Goal: Transaction & Acquisition: Purchase product/service

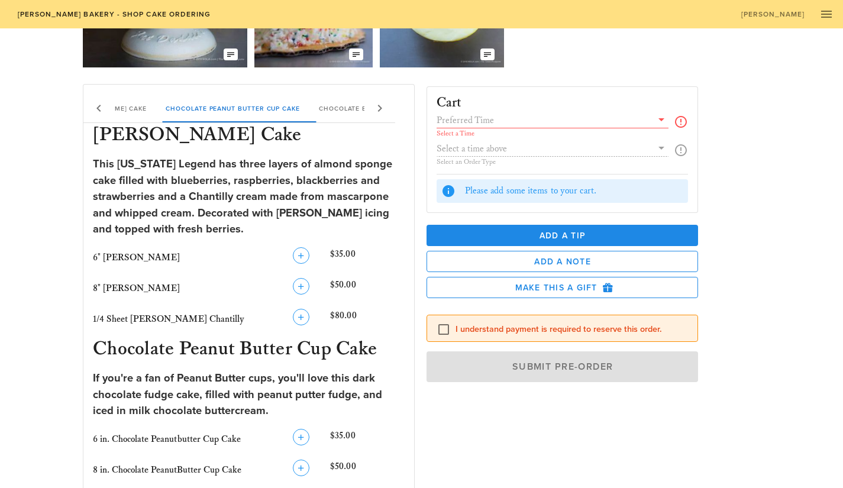
scroll to position [171, 0]
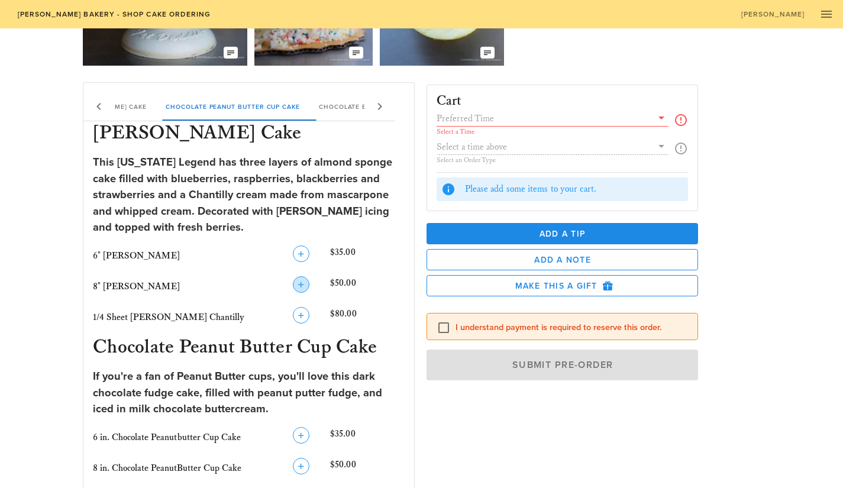
click at [303, 284] on icon "button" at bounding box center [301, 284] width 14 height 14
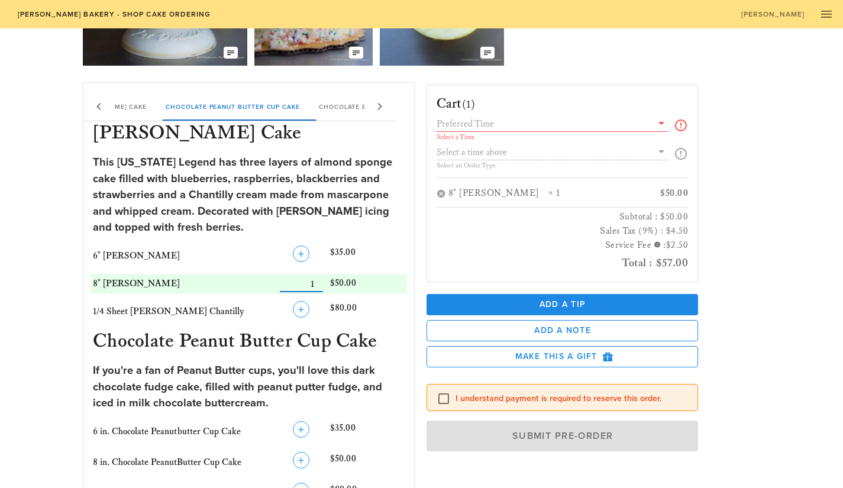
click at [320, 280] on input "Number" at bounding box center [301, 283] width 43 height 15
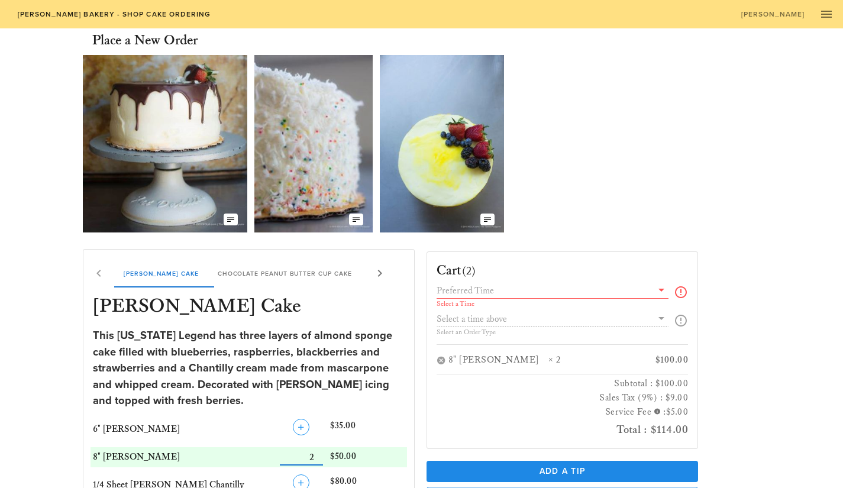
scroll to position [8, 0]
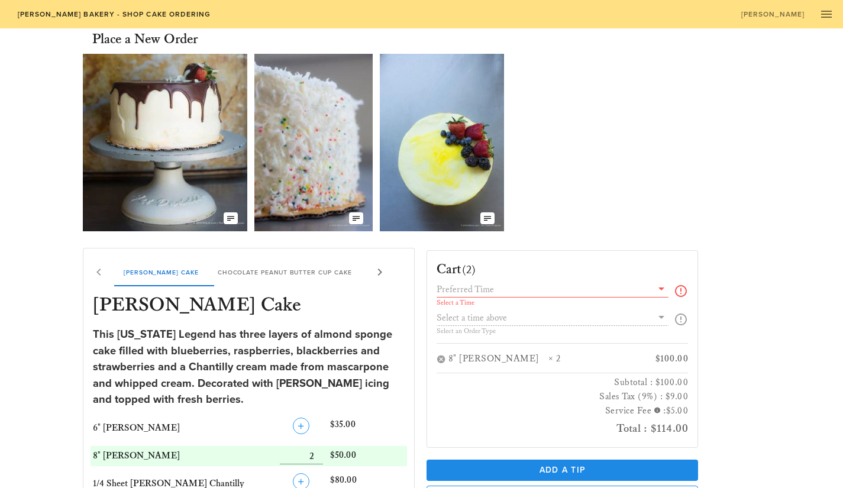
scroll to position [0, 0]
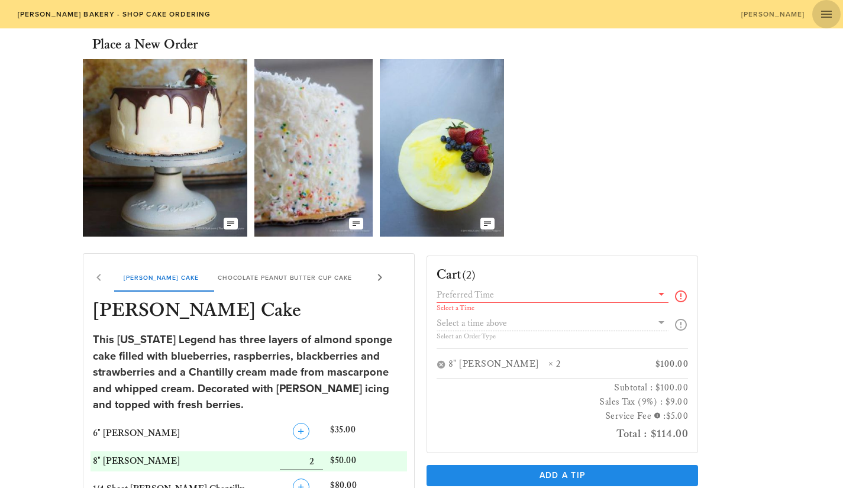
click at [825, 18] on icon "button" at bounding box center [826, 14] width 14 height 14
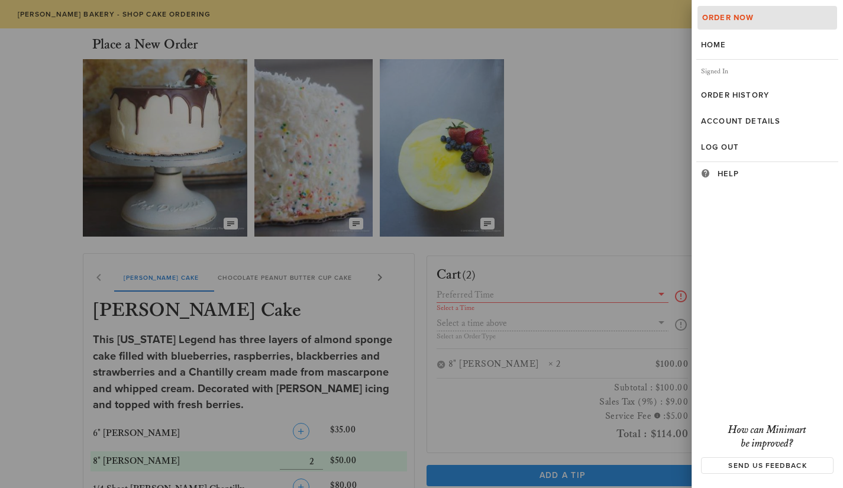
click at [637, 137] on div at bounding box center [421, 244] width 843 height 488
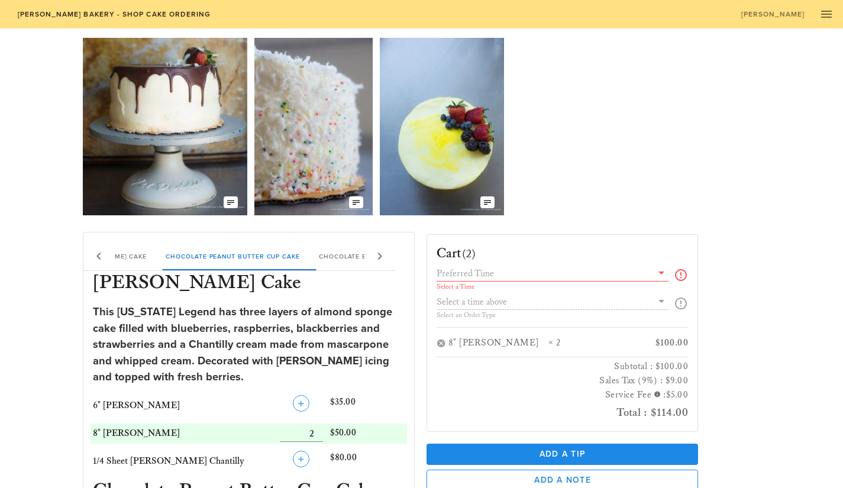
scroll to position [21, 0]
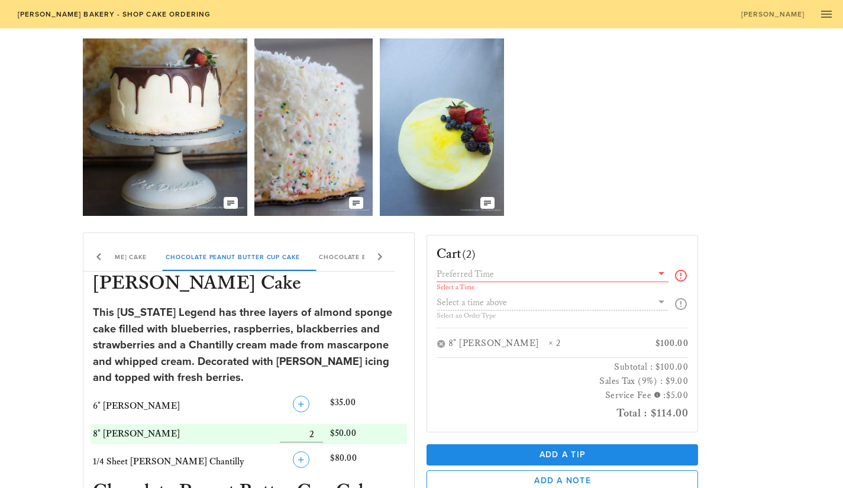
click at [312, 432] on input "Number" at bounding box center [301, 433] width 43 height 15
click at [317, 432] on input "Number" at bounding box center [301, 433] width 43 height 15
type input "4"
click at [317, 432] on input "Number" at bounding box center [301, 433] width 43 height 15
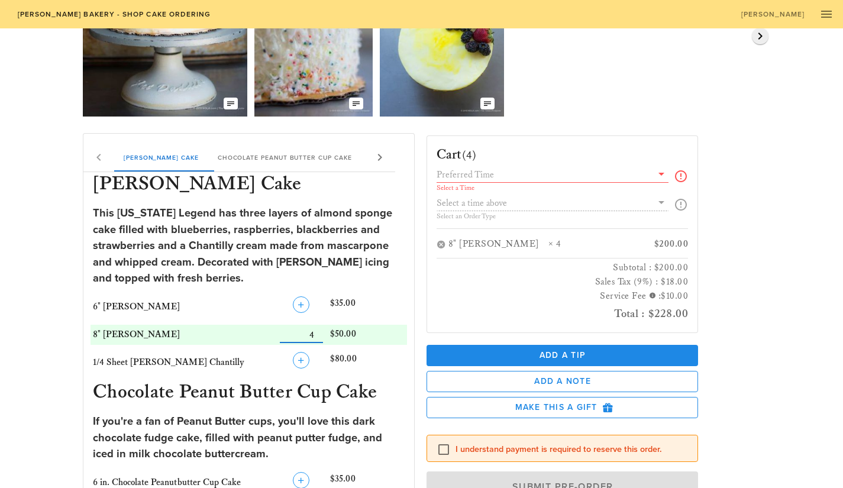
scroll to position [0, 0]
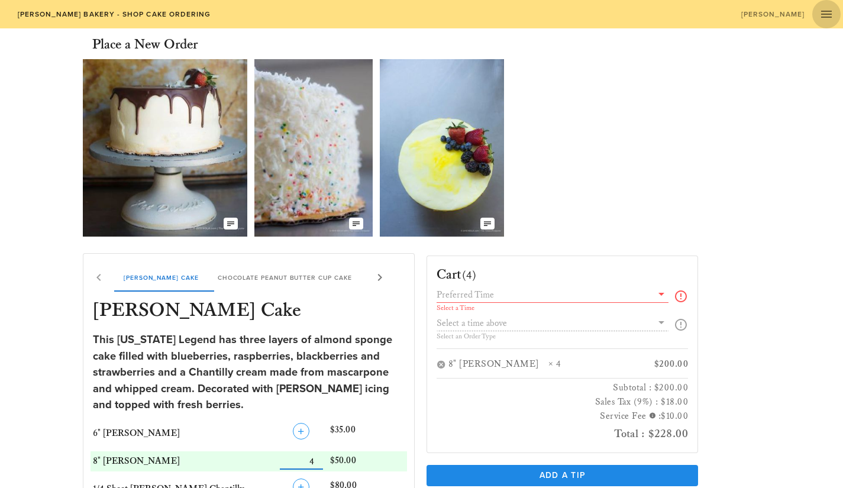
click at [827, 8] on icon "button" at bounding box center [826, 14] width 14 height 14
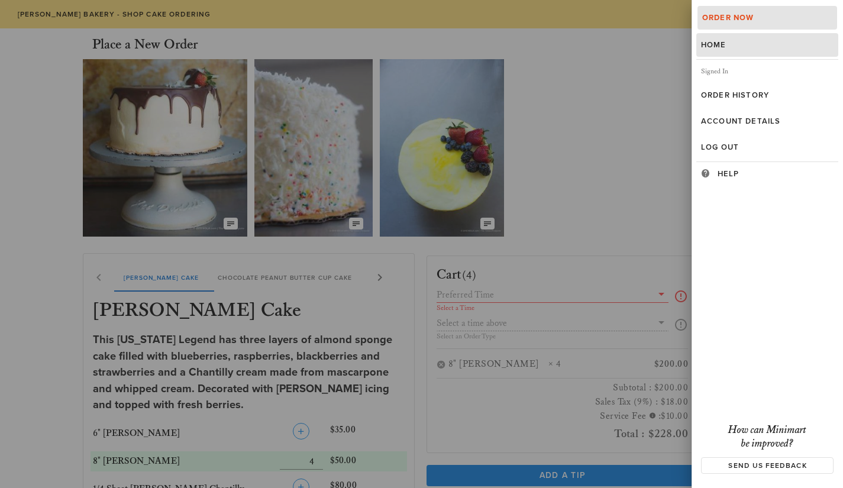
click at [728, 47] on div "Home" at bounding box center [767, 44] width 132 height 9
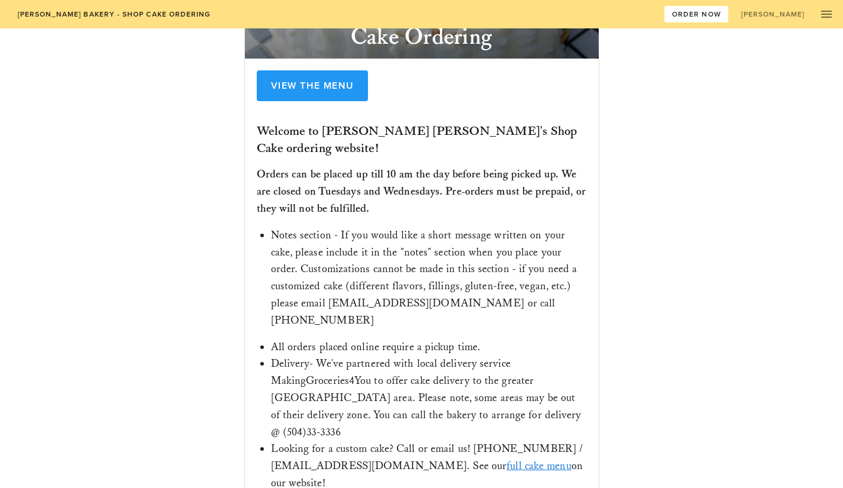
scroll to position [164, 0]
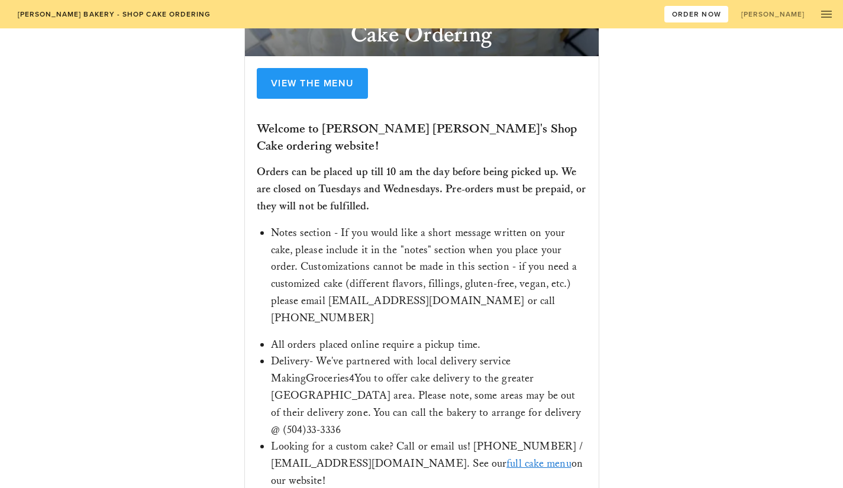
click at [506, 456] on link "full cake menu" at bounding box center [538, 463] width 64 height 14
